Goal: Transaction & Acquisition: Obtain resource

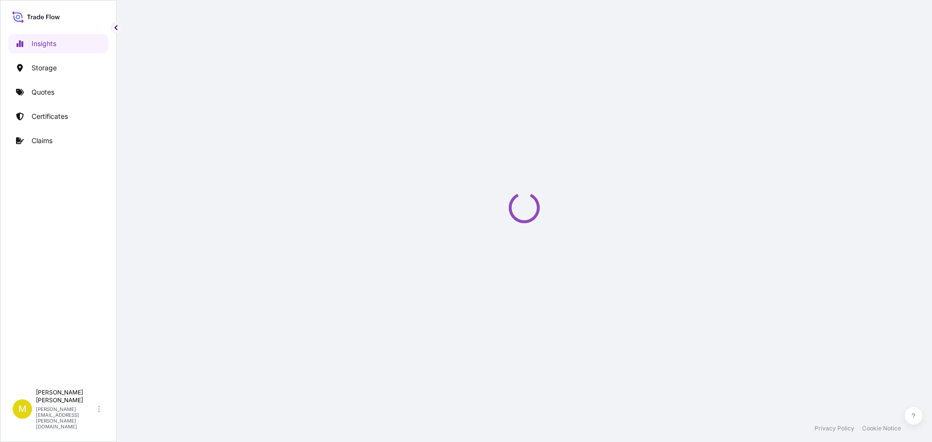
select select "2025"
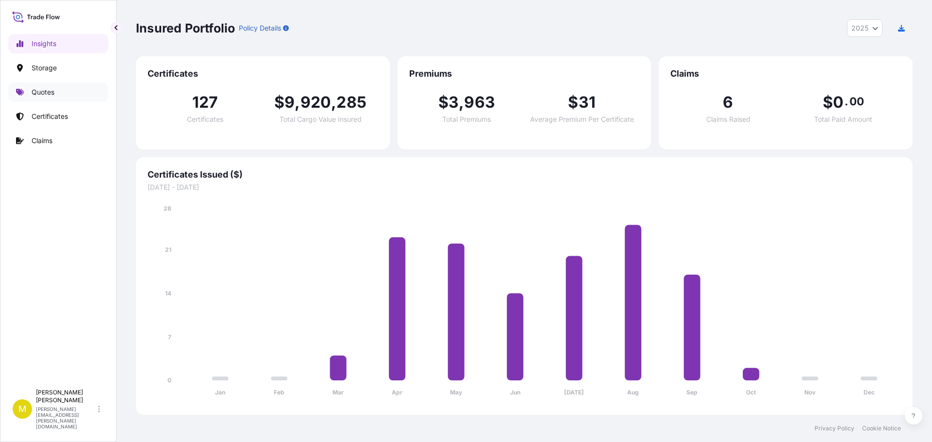
click at [54, 94] on p "Quotes" at bounding box center [43, 92] width 23 height 10
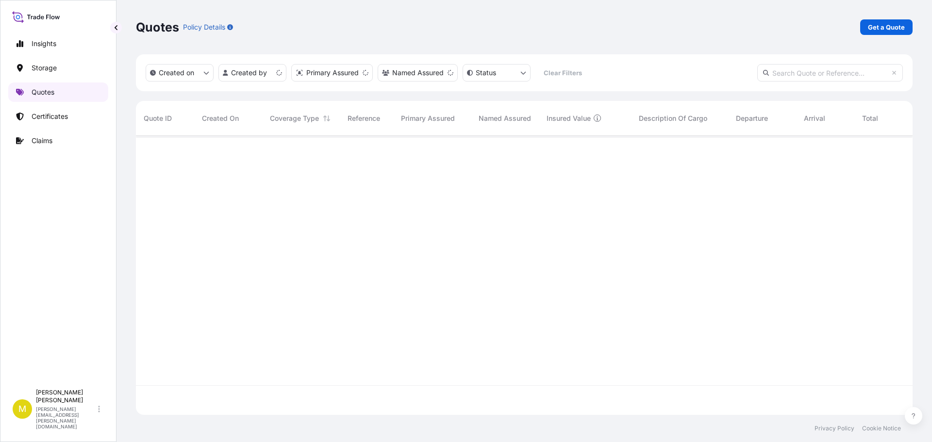
scroll to position [277, 769]
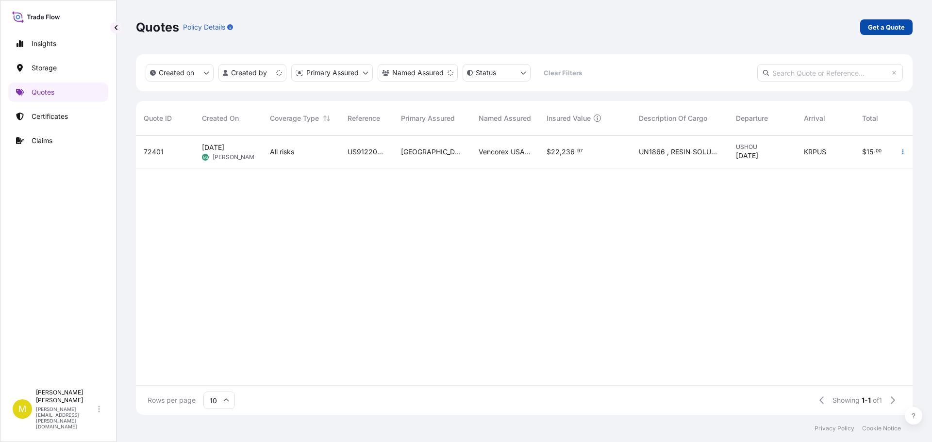
click at [887, 26] on p "Get a Quote" at bounding box center [886, 27] width 37 height 10
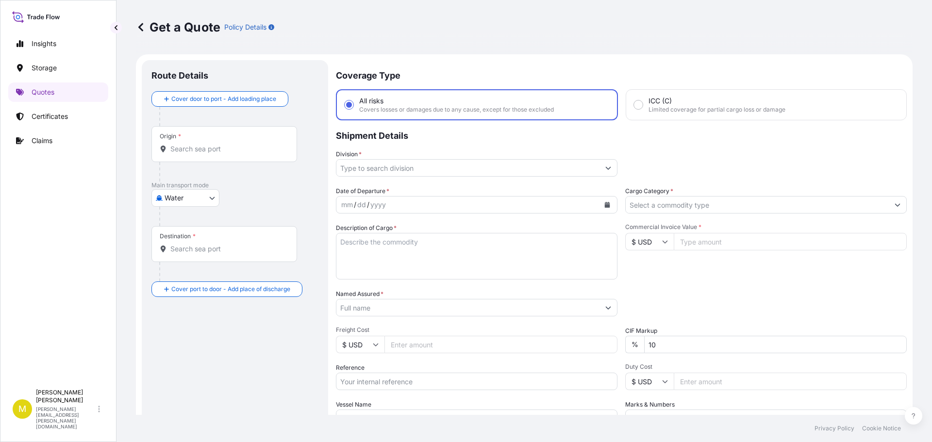
scroll to position [16, 0]
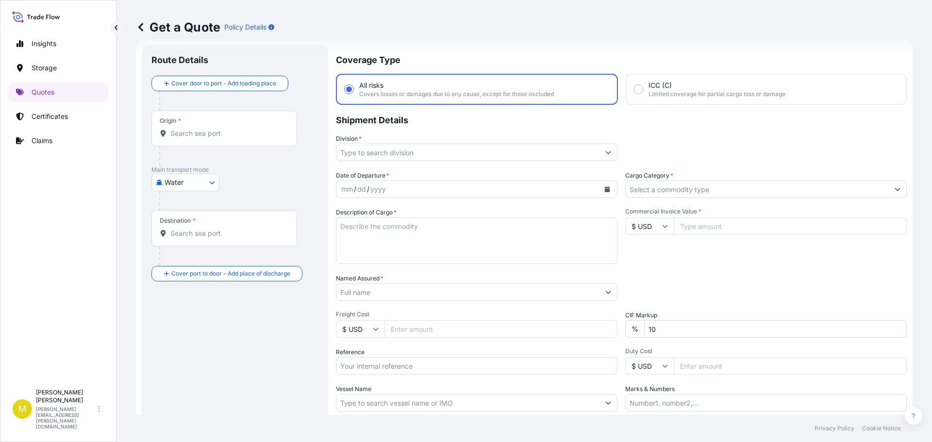
click at [177, 184] on body "Insights Storage Quotes Certificates Claims M [PERSON_NAME] [PERSON_NAME][EMAIL…" at bounding box center [466, 221] width 932 height 442
click at [172, 246] on span "Inland" at bounding box center [179, 243] width 19 height 10
select select "Inland"
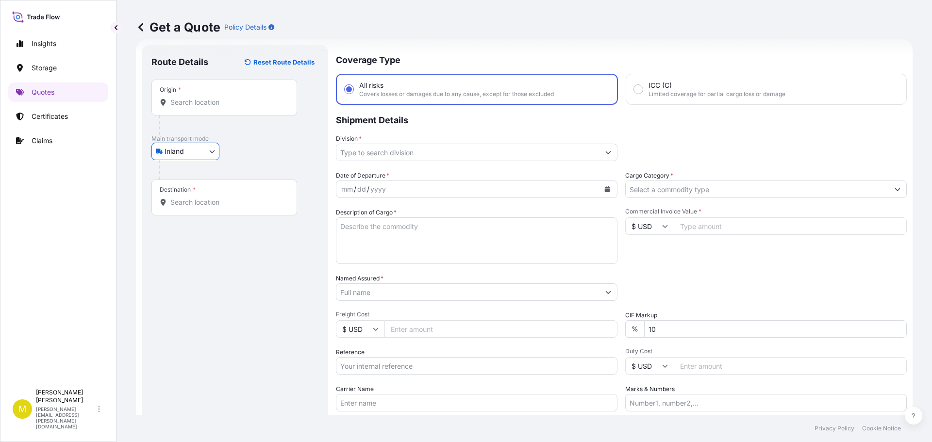
click at [211, 100] on input "Origin *" at bounding box center [227, 103] width 115 height 10
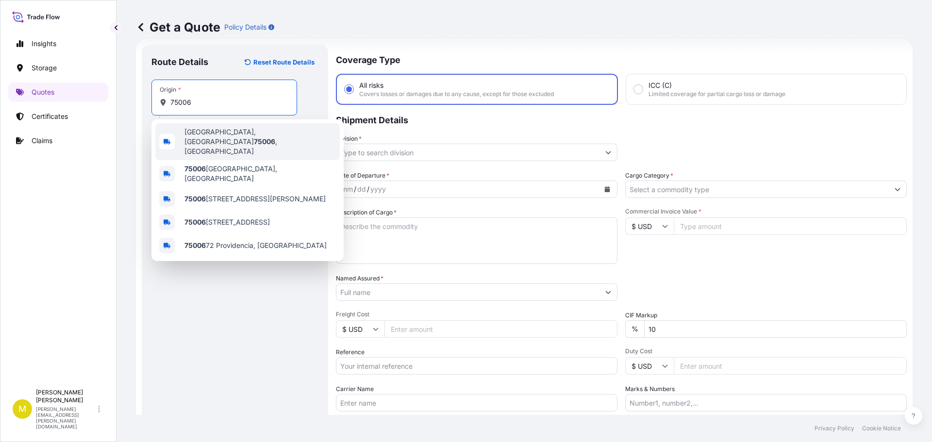
click at [224, 135] on span "[GEOGRAPHIC_DATA]" at bounding box center [259, 141] width 151 height 29
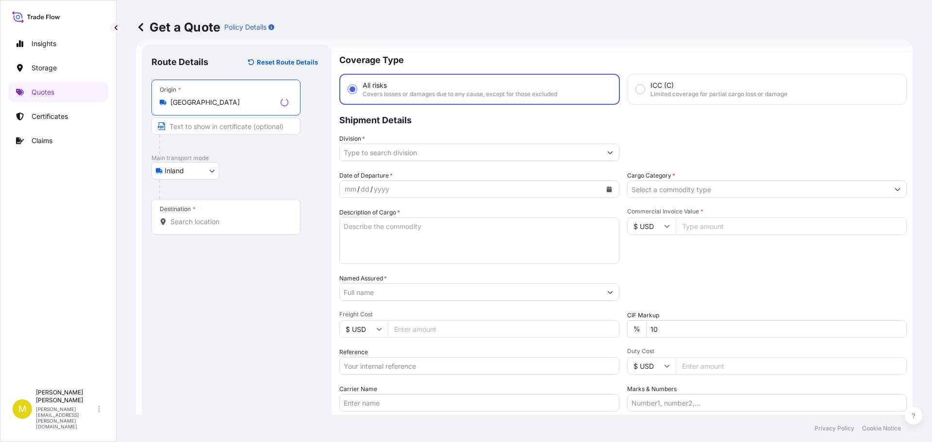
type input "[GEOGRAPHIC_DATA]"
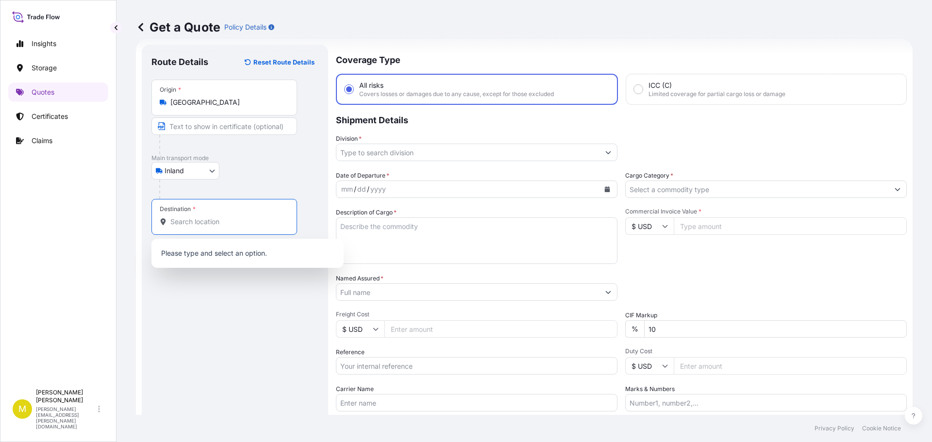
click at [174, 224] on input "Destination *" at bounding box center [227, 222] width 115 height 10
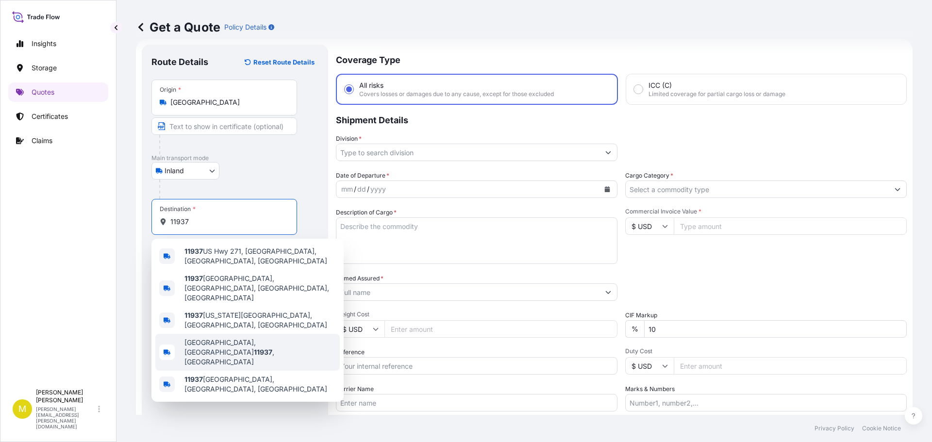
click at [206, 338] on span "[GEOGRAPHIC_DATA] , [GEOGRAPHIC_DATA]" at bounding box center [259, 352] width 151 height 29
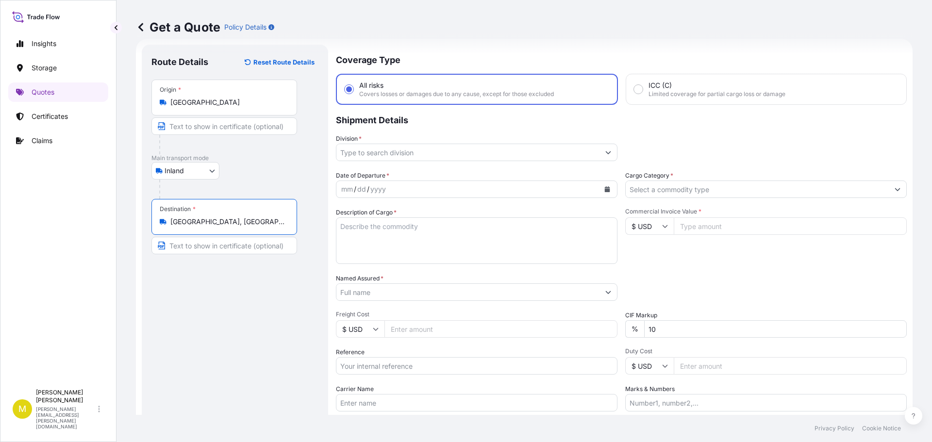
type input "[GEOGRAPHIC_DATA], [GEOGRAPHIC_DATA]"
click at [388, 154] on input "Division *" at bounding box center [467, 152] width 263 height 17
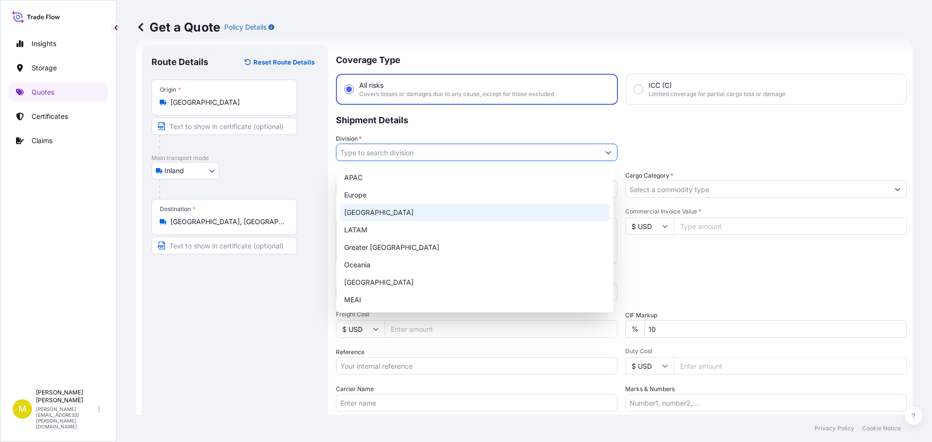
click at [370, 209] on div "[GEOGRAPHIC_DATA]" at bounding box center [474, 212] width 269 height 17
type input "[GEOGRAPHIC_DATA]"
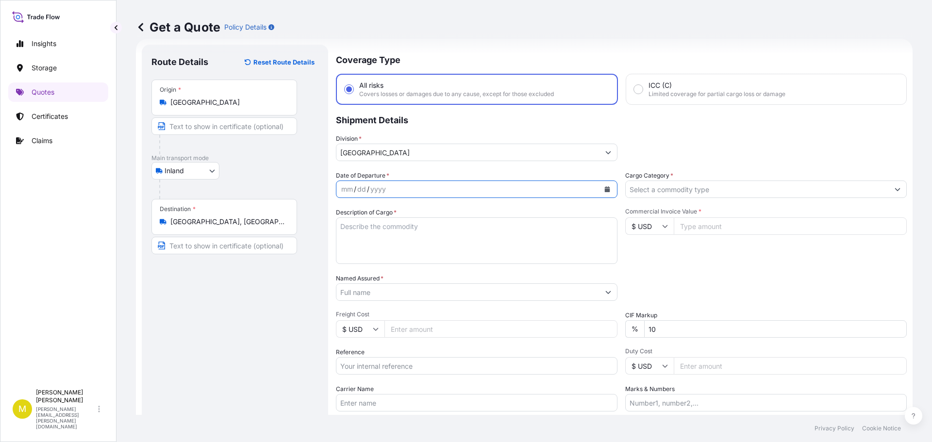
click at [605, 190] on icon "Calendar" at bounding box center [607, 189] width 5 height 6
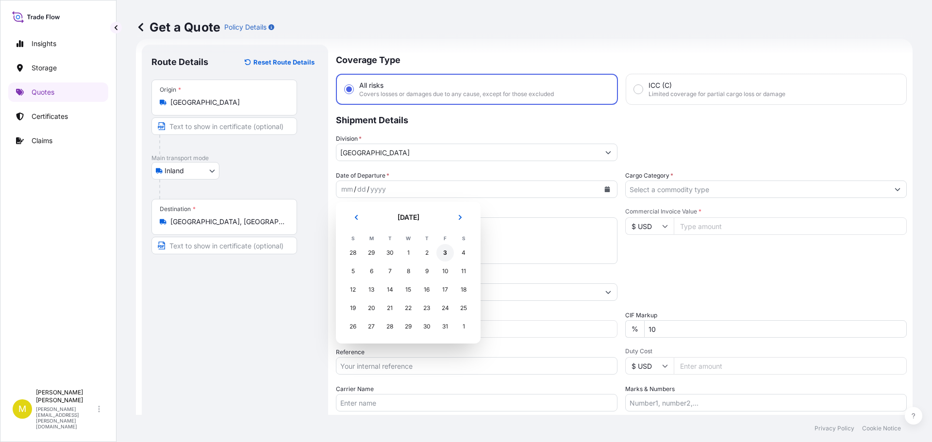
click at [442, 250] on div "3" at bounding box center [444, 252] width 17 height 17
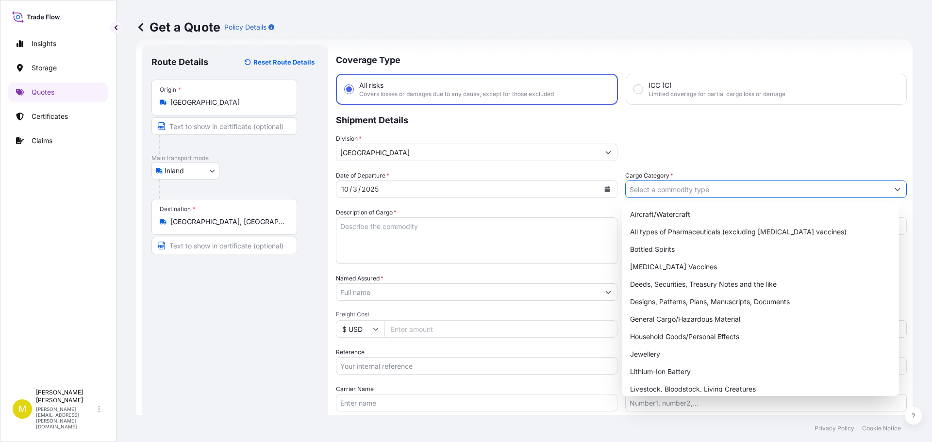
click at [661, 189] on input "Cargo Category *" at bounding box center [757, 189] width 263 height 17
click at [687, 319] on div "General Cargo/Hazardous Material" at bounding box center [760, 319] width 269 height 17
type input "General Cargo/Hazardous Material"
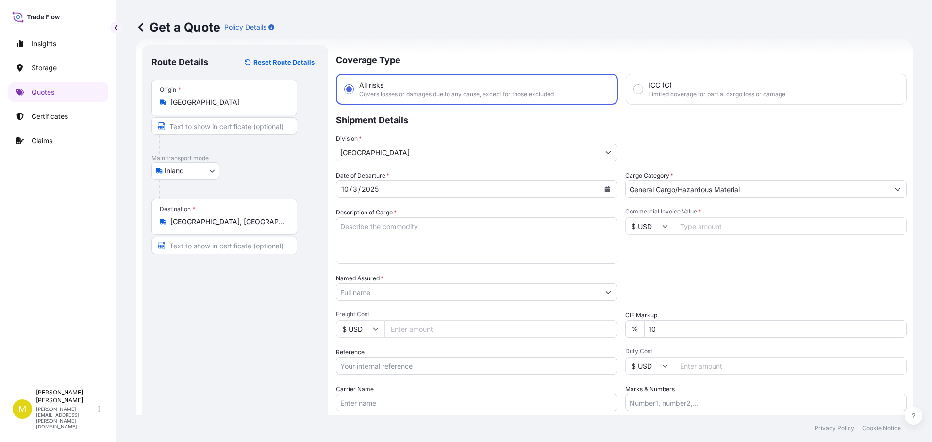
click at [684, 226] on input "Commercial Invoice Value *" at bounding box center [790, 225] width 233 height 17
type input "400"
click at [377, 293] on input "Named Assured *" at bounding box center [467, 291] width 263 height 17
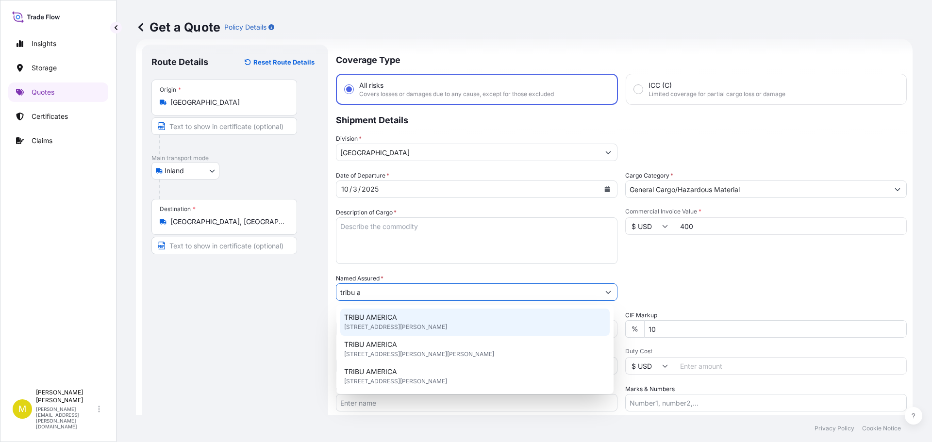
click at [381, 324] on span "[STREET_ADDRESS][PERSON_NAME]" at bounding box center [395, 327] width 103 height 10
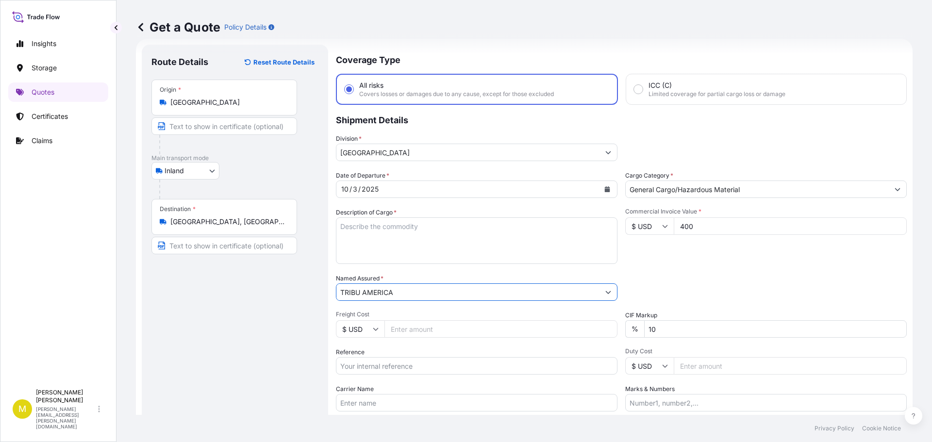
type input "TRIBU AMERICA"
click at [395, 326] on input "Freight Cost" at bounding box center [500, 328] width 233 height 17
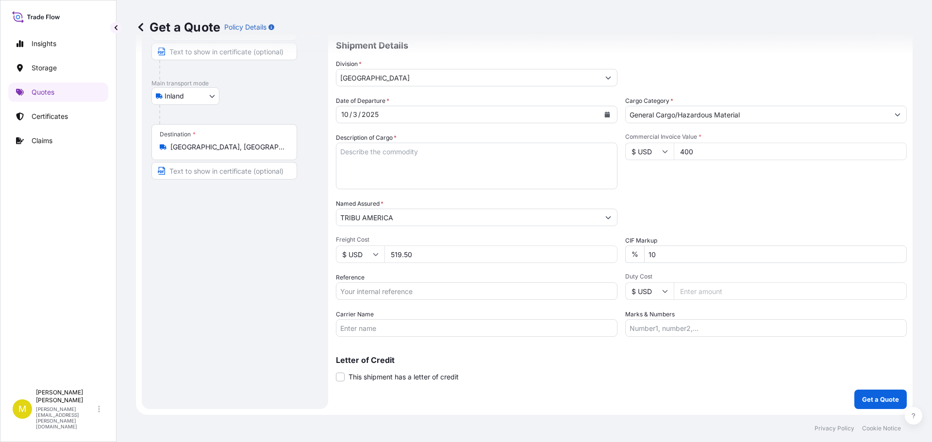
type input "519.50"
click at [361, 294] on input "Reference" at bounding box center [476, 290] width 281 height 17
type input "US91620911253"
click at [361, 324] on input "Carrier Name" at bounding box center [476, 327] width 281 height 17
click at [422, 329] on input "DAYLIGHT - PRO# 157893595" at bounding box center [476, 327] width 281 height 17
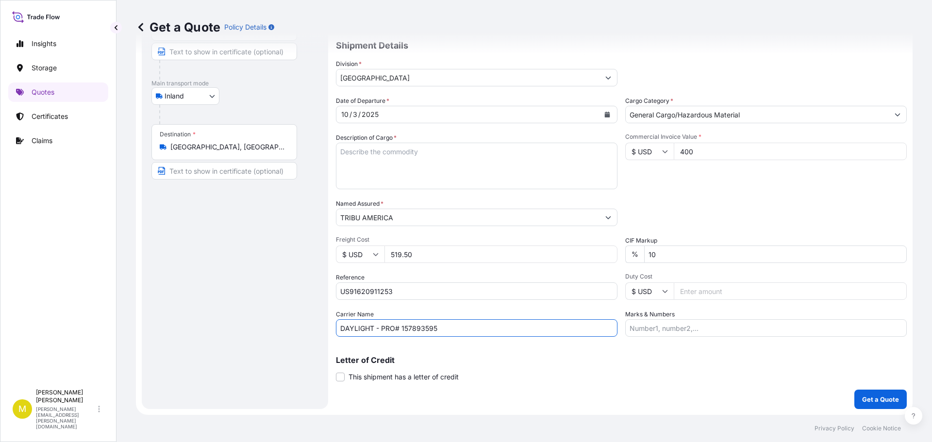
click at [422, 329] on input "DAYLIGHT - PRO# 157893595" at bounding box center [476, 327] width 281 height 17
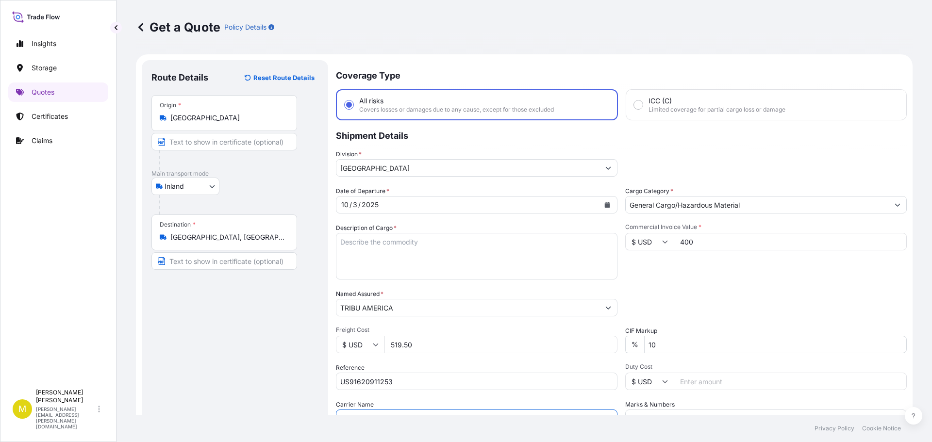
type input "DAYLIGHT - PRO# 161548714"
click at [379, 250] on textarea "Description of Cargo *" at bounding box center [476, 256] width 281 height 47
click at [401, 253] on textarea "Description of Cargo *" at bounding box center [476, 256] width 281 height 47
paste textarea "2 SKIDS @ 1536 LBS, 29 BOXES (3 PCS HAZMAT), FURNITURE"
click at [343, 244] on textarea "2 SKIDS @ 1536 LBS, 29 BOXES (3 PCS HAZMAT), FURNITURE" at bounding box center [476, 256] width 281 height 47
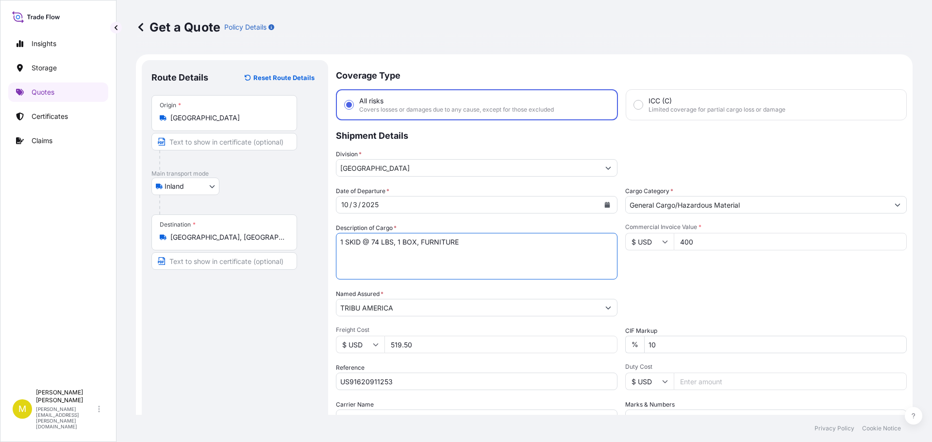
type textarea "1 SKID @ 74 LBS, 1 BOX, FURNITURE"
click at [789, 271] on div "Commercial Invoice Value * $ USD 400" at bounding box center [765, 251] width 281 height 56
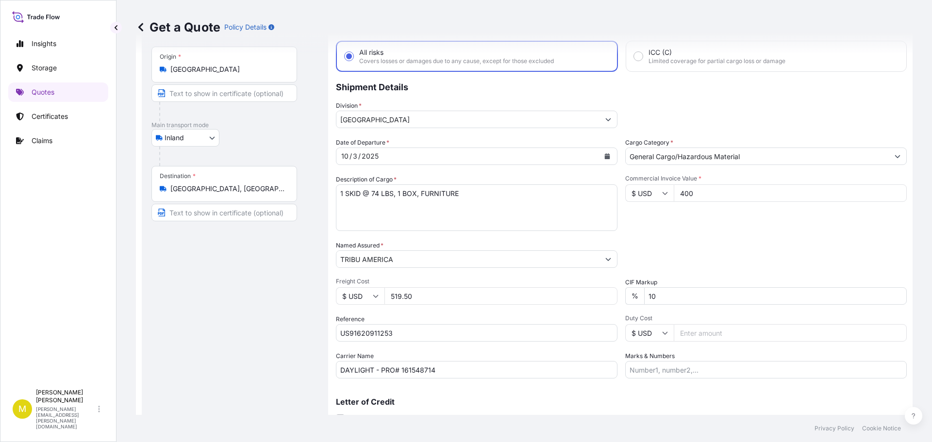
scroll to position [90, 0]
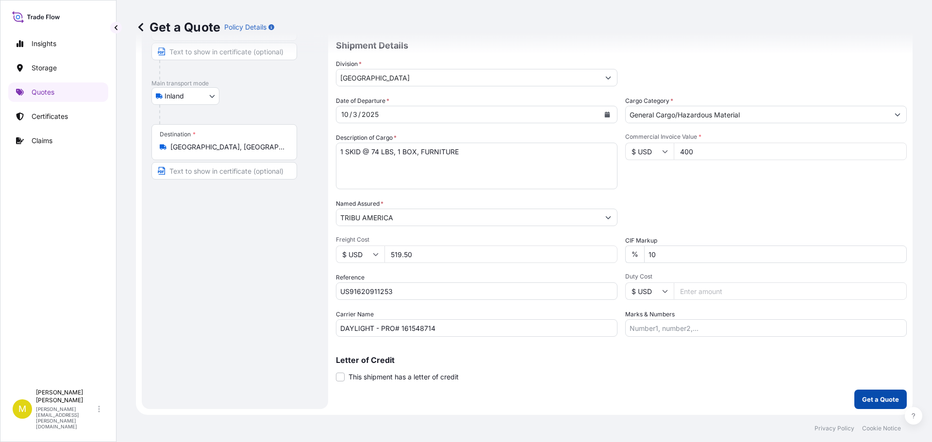
click at [870, 400] on p "Get a Quote" at bounding box center [880, 400] width 37 height 10
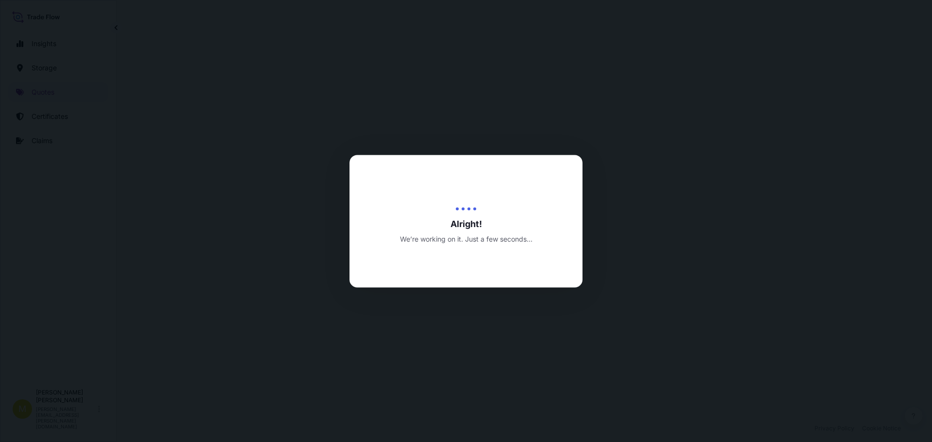
scroll to position [466, 0]
select select "Inland"
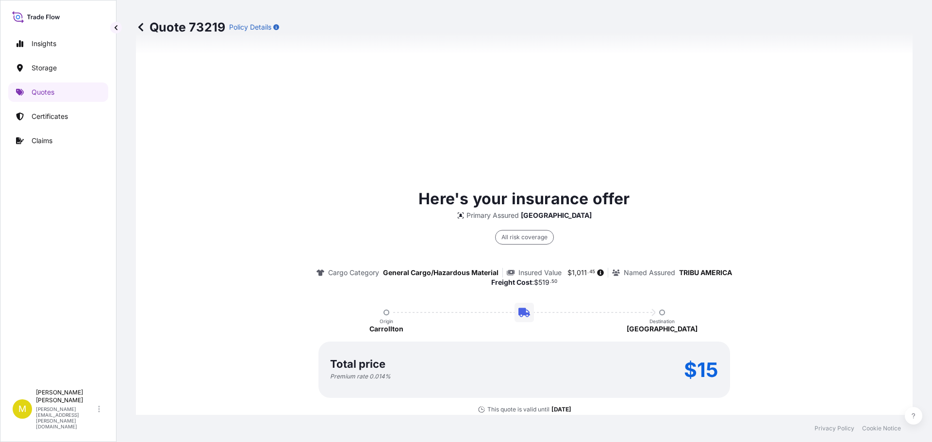
scroll to position [1397, 0]
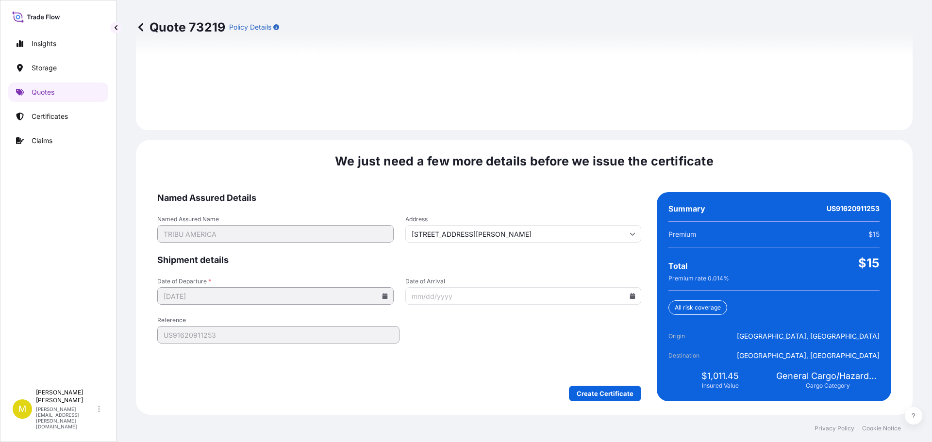
click at [630, 295] on icon at bounding box center [632, 296] width 5 height 6
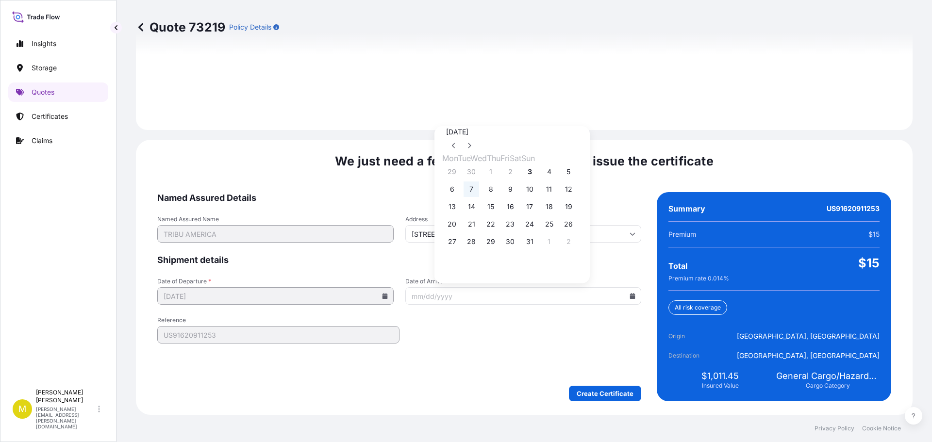
click at [474, 191] on button "7" at bounding box center [471, 189] width 16 height 16
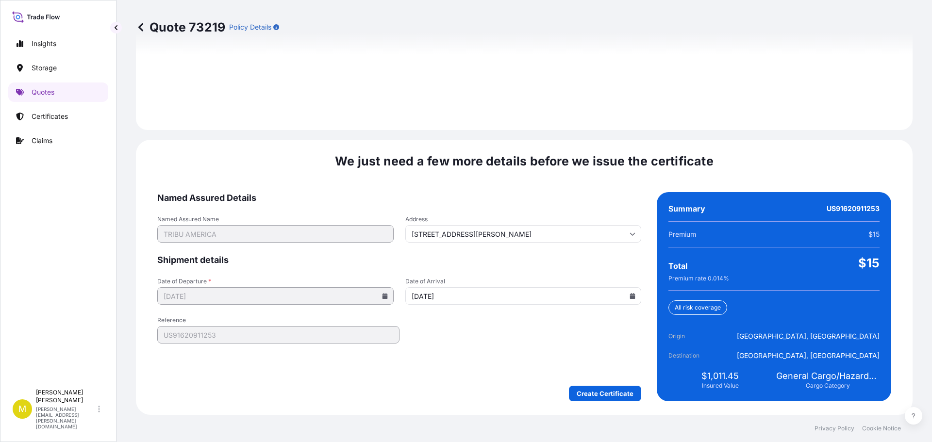
type input "[DATE]"
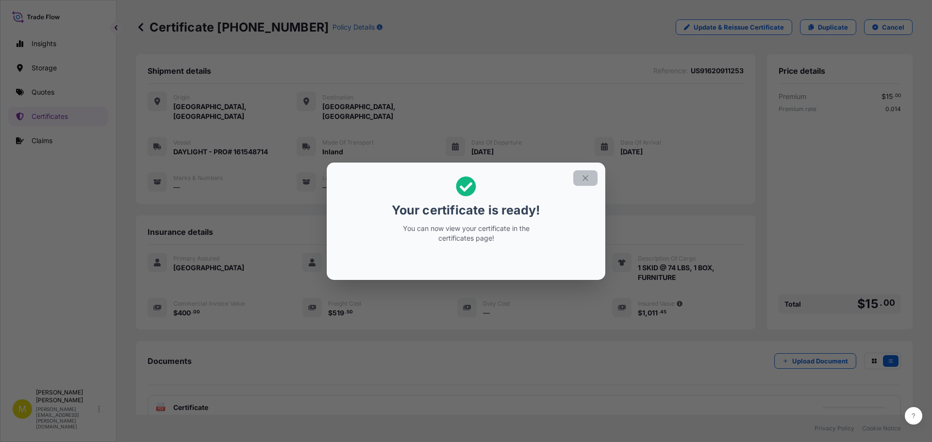
click at [581, 176] on icon "button" at bounding box center [585, 178] width 9 height 9
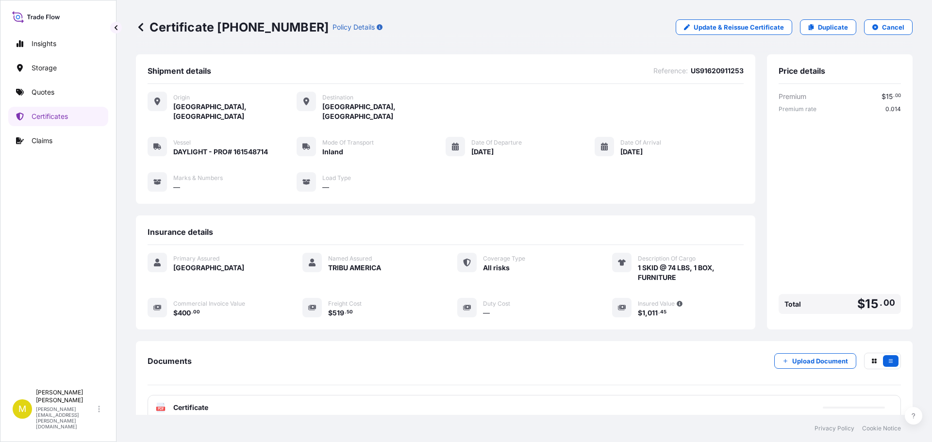
scroll to position [68, 0]
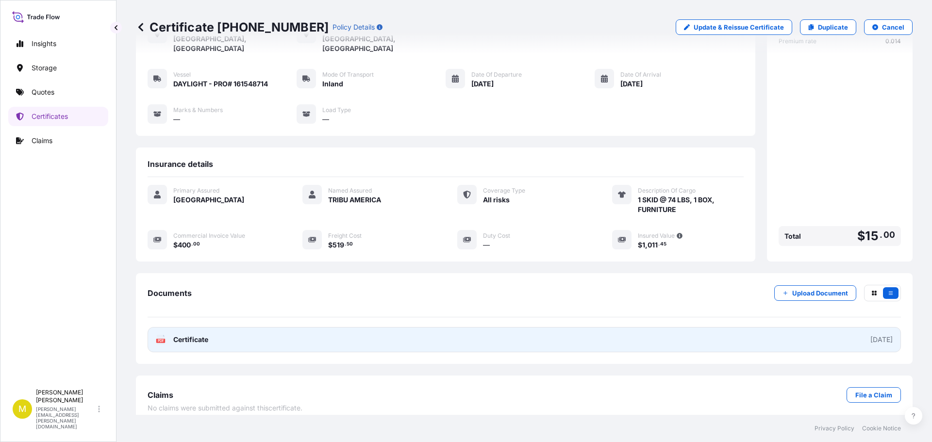
click at [189, 335] on span "Certificate" at bounding box center [190, 340] width 35 height 10
